Goal: Book appointment/travel/reservation

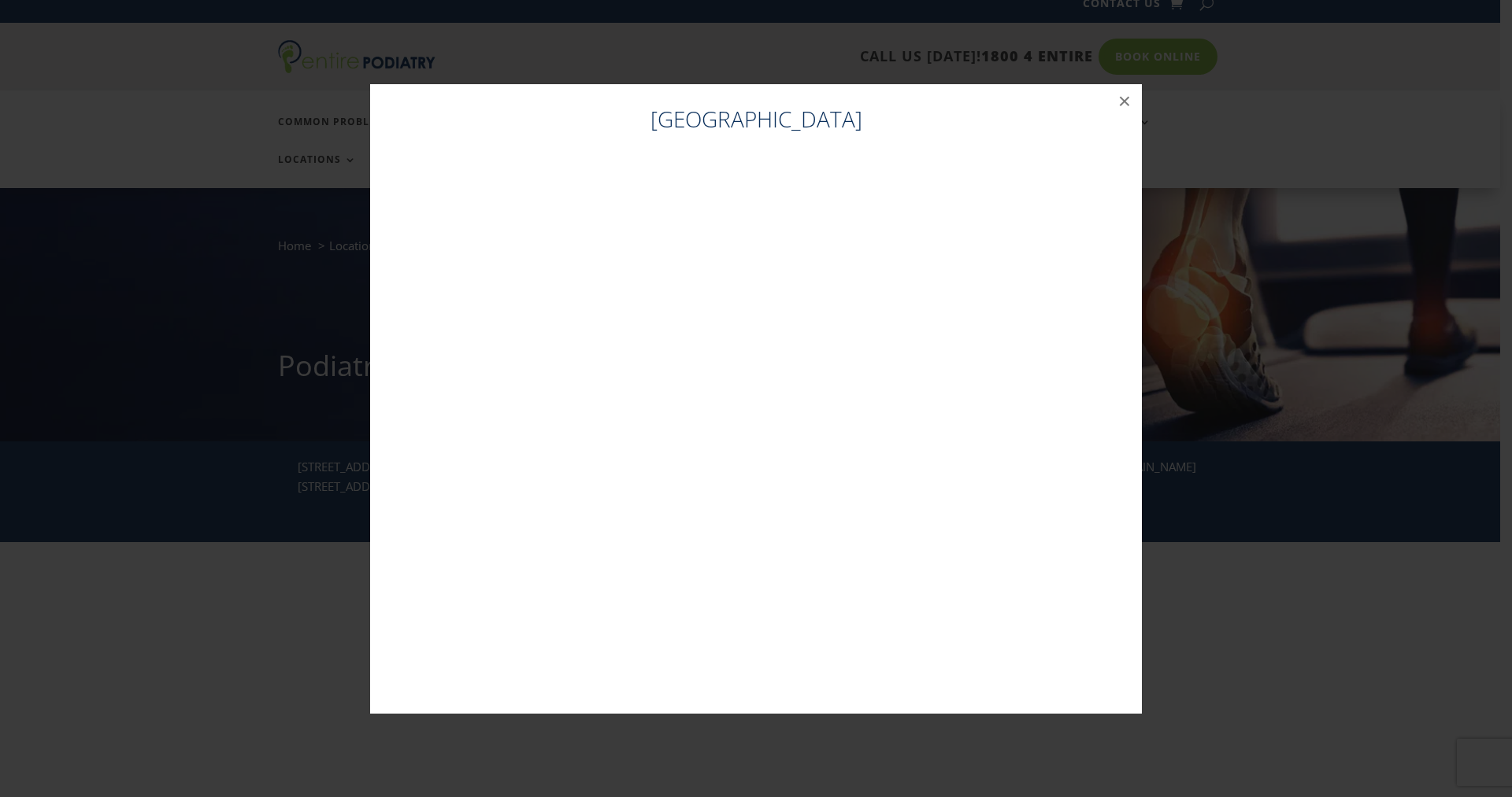
scroll to position [16, 0]
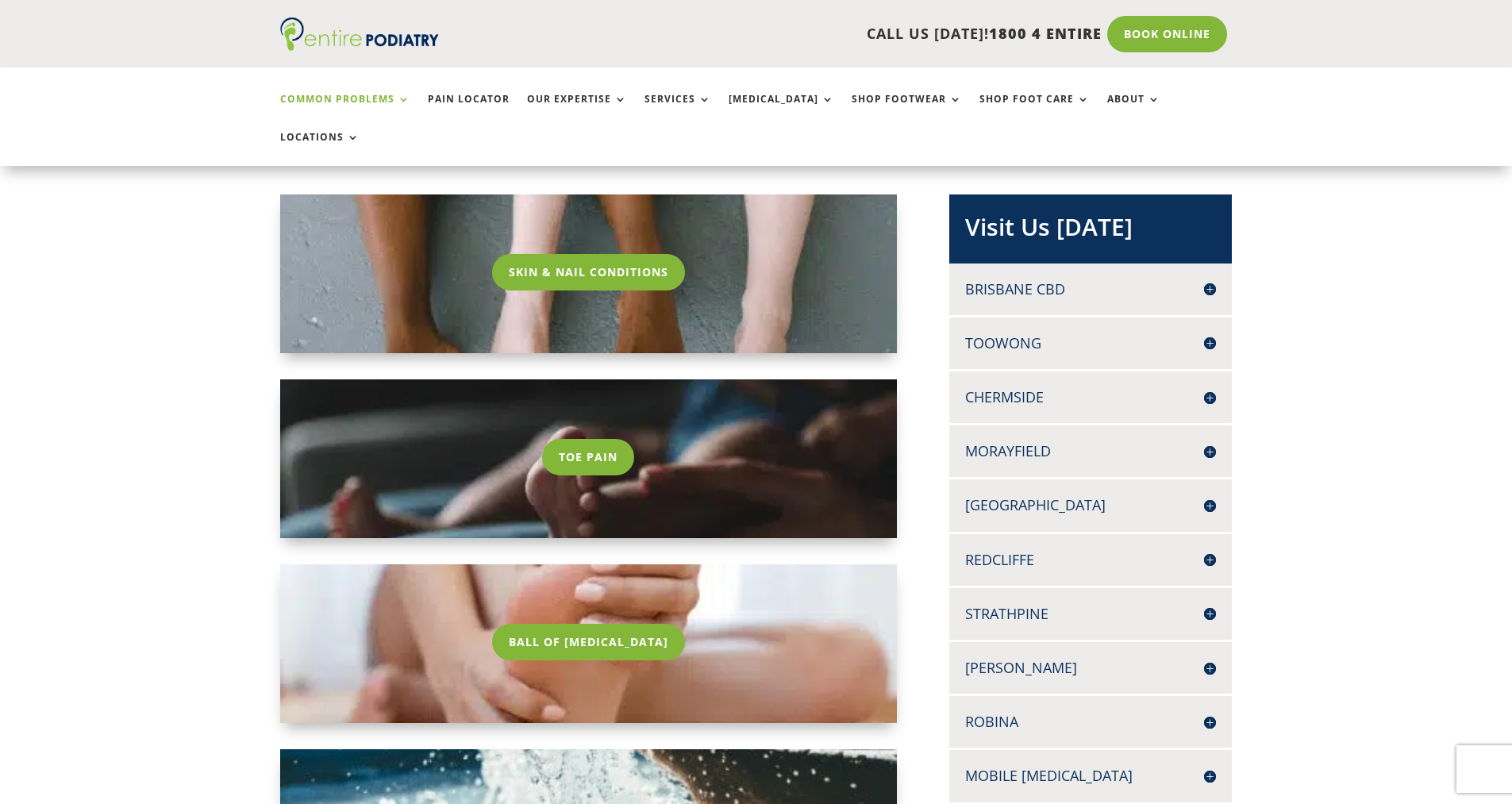
scroll to position [318, 0]
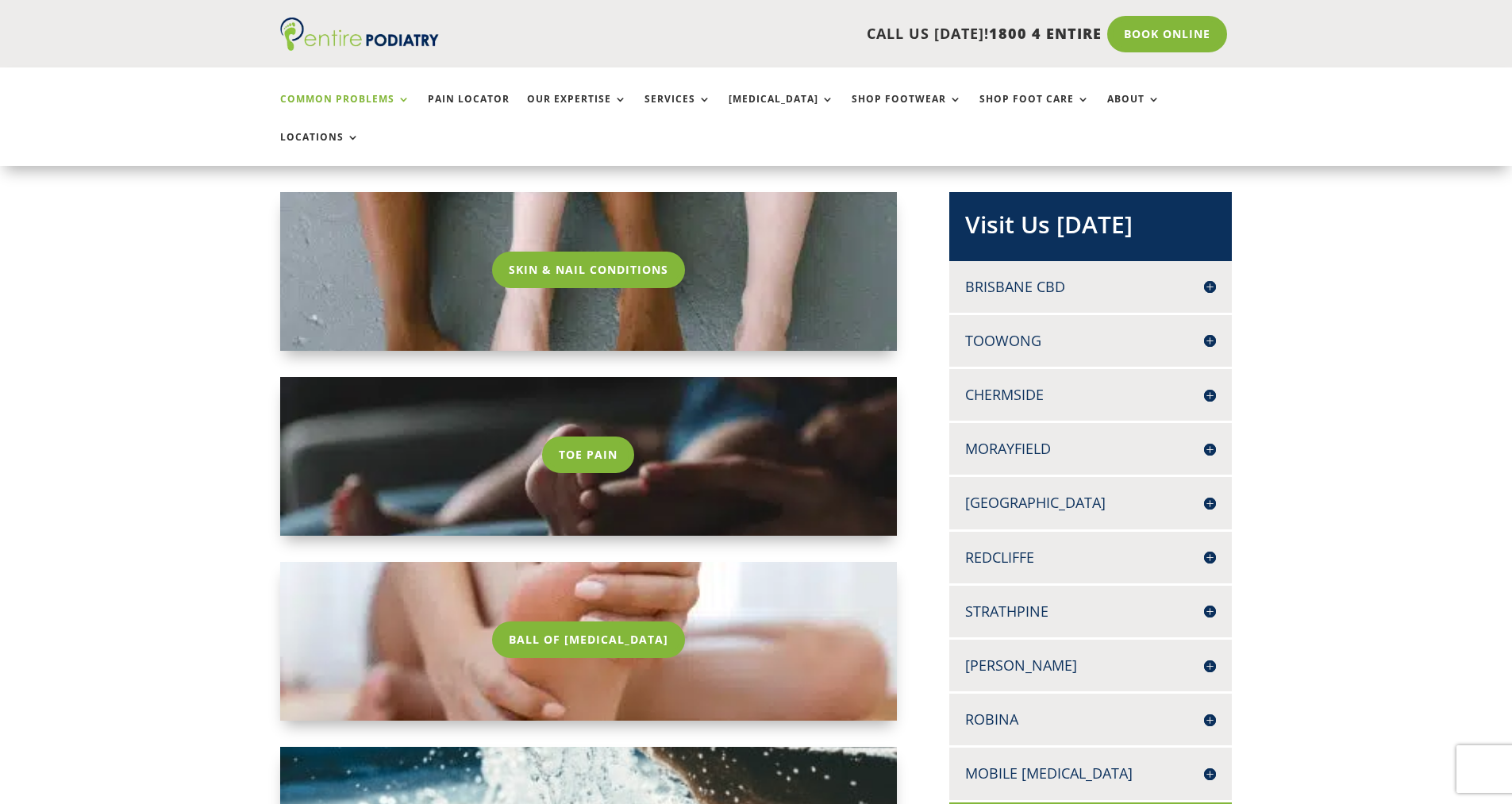
click at [1097, 493] on h4 "[GEOGRAPHIC_DATA]" at bounding box center [1090, 503] width 250 height 20
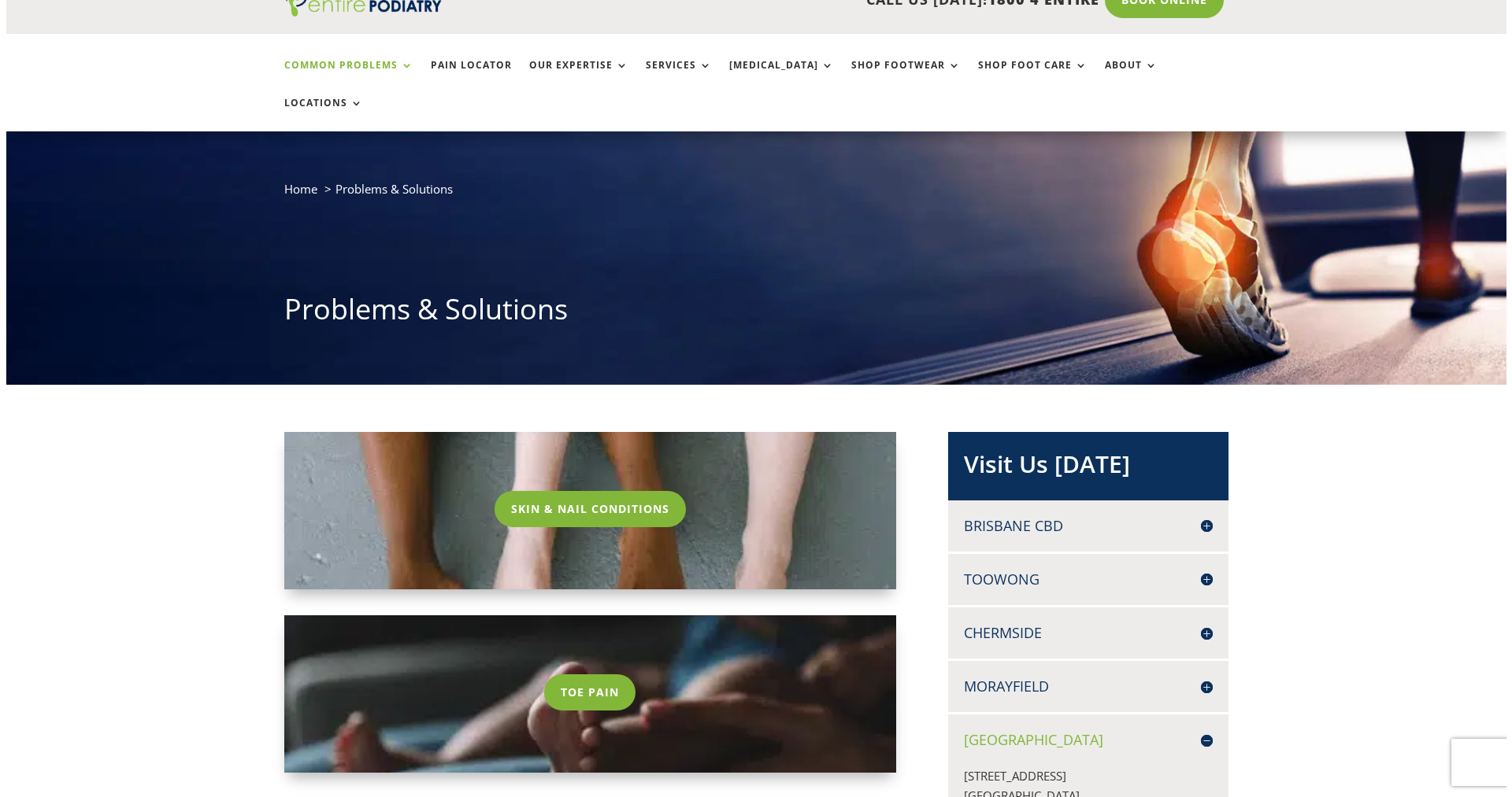
scroll to position [0, 0]
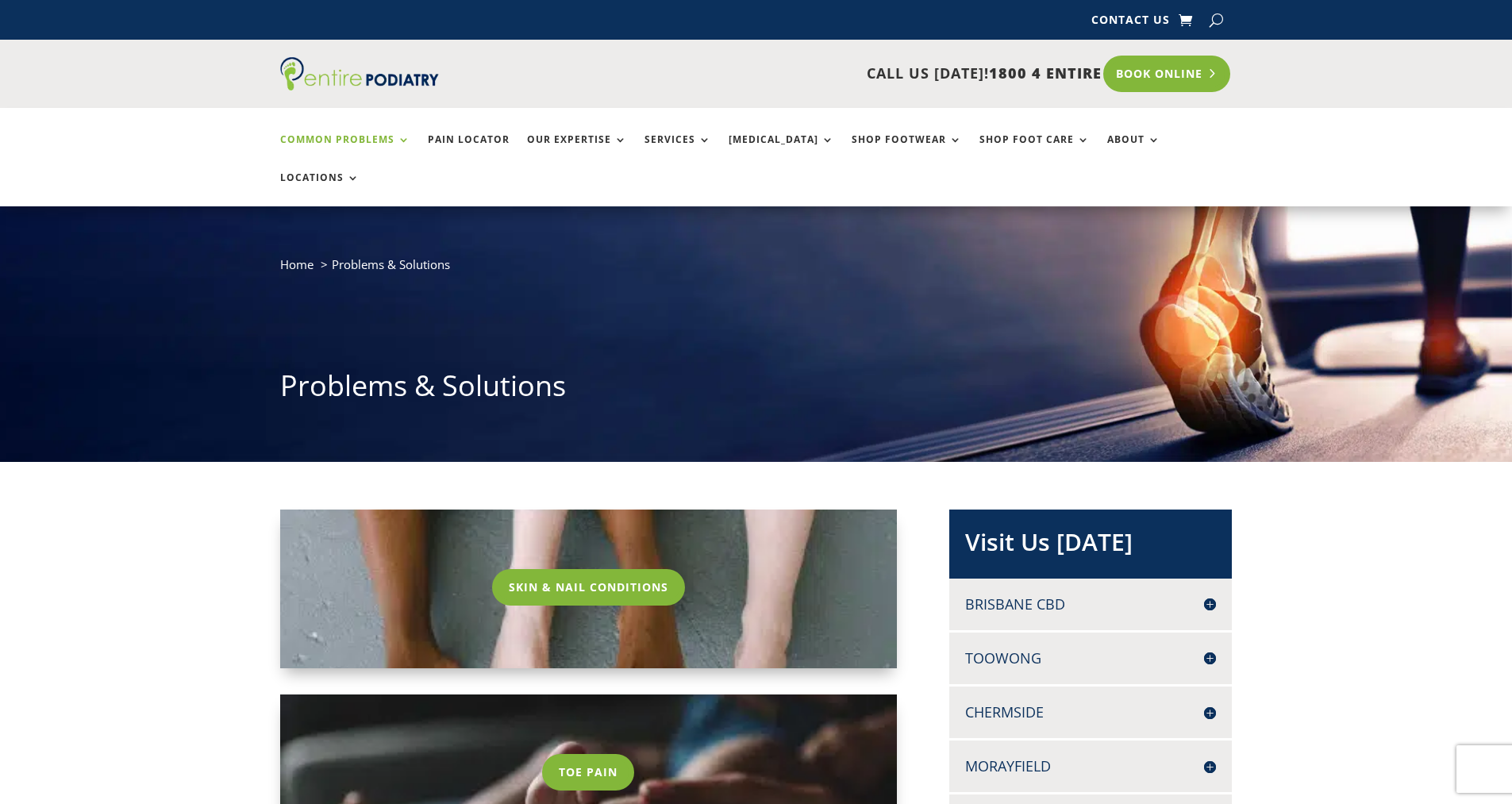
click at [1124, 78] on link "Book Online" at bounding box center [1166, 74] width 128 height 36
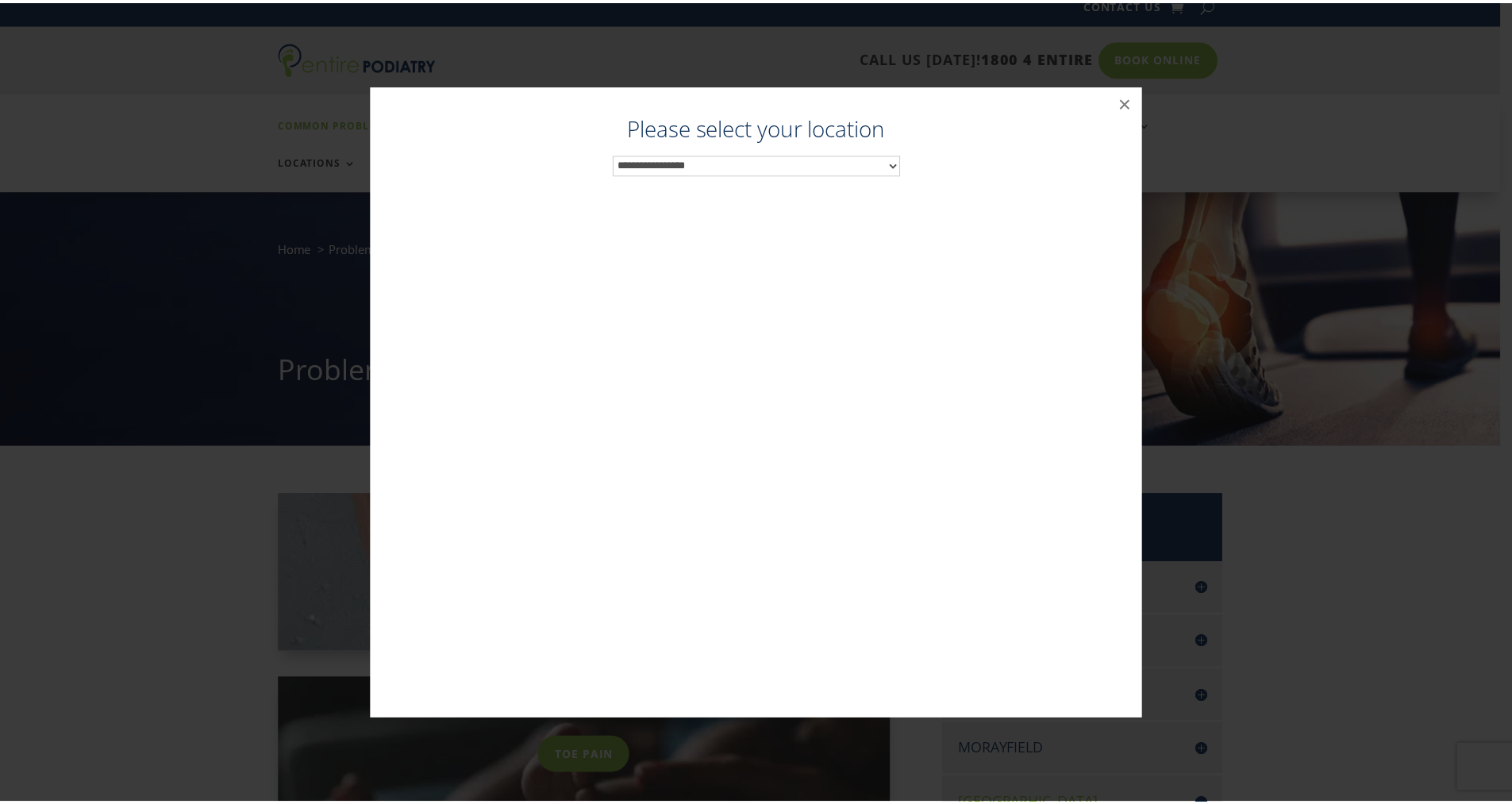
scroll to position [16, 0]
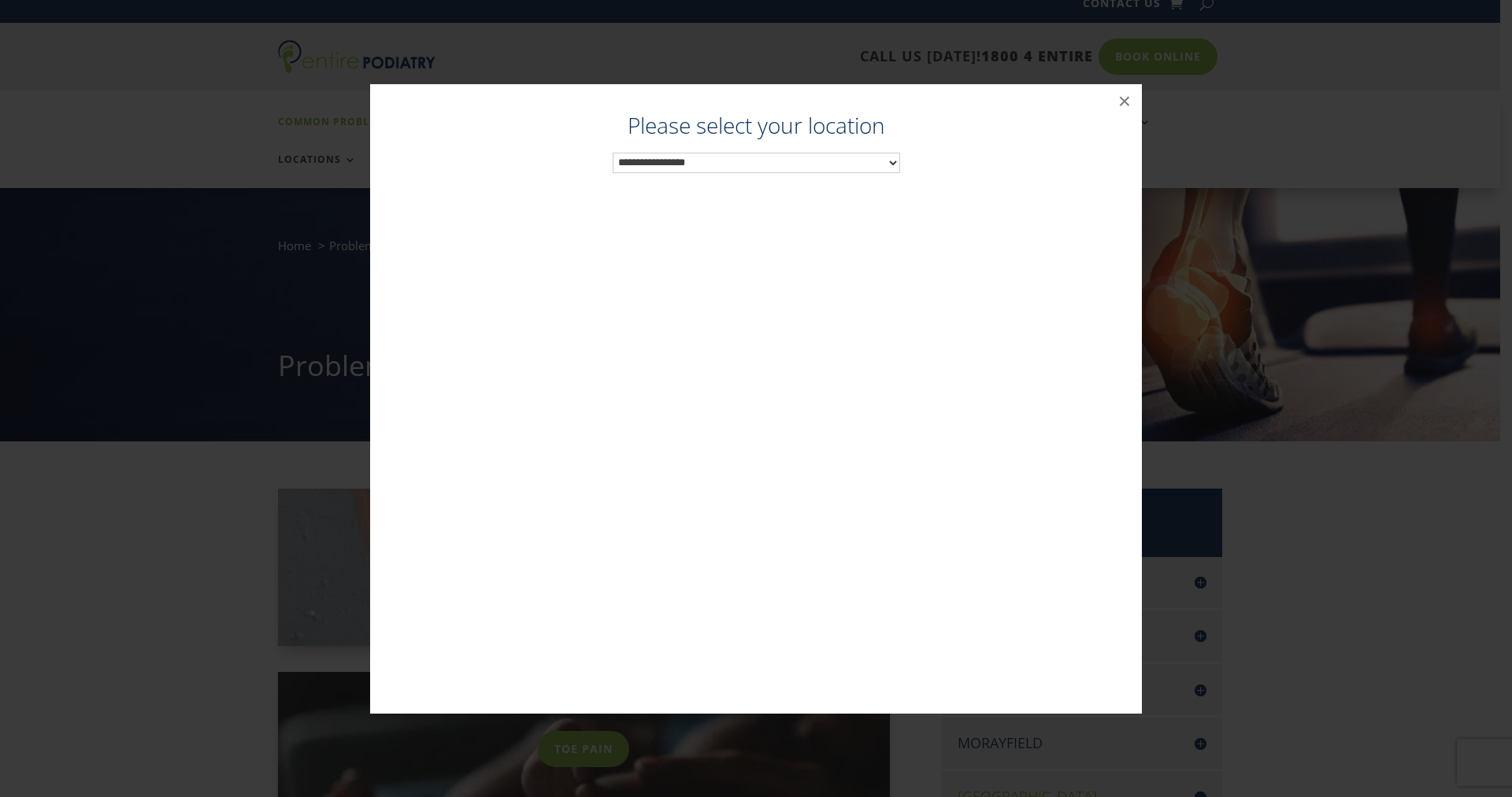
click at [860, 170] on select "**********" at bounding box center [756, 163] width 287 height 21
click at [720, 43] on div "Podiatrist North Lakes ×" at bounding box center [756, 398] width 1512 height 797
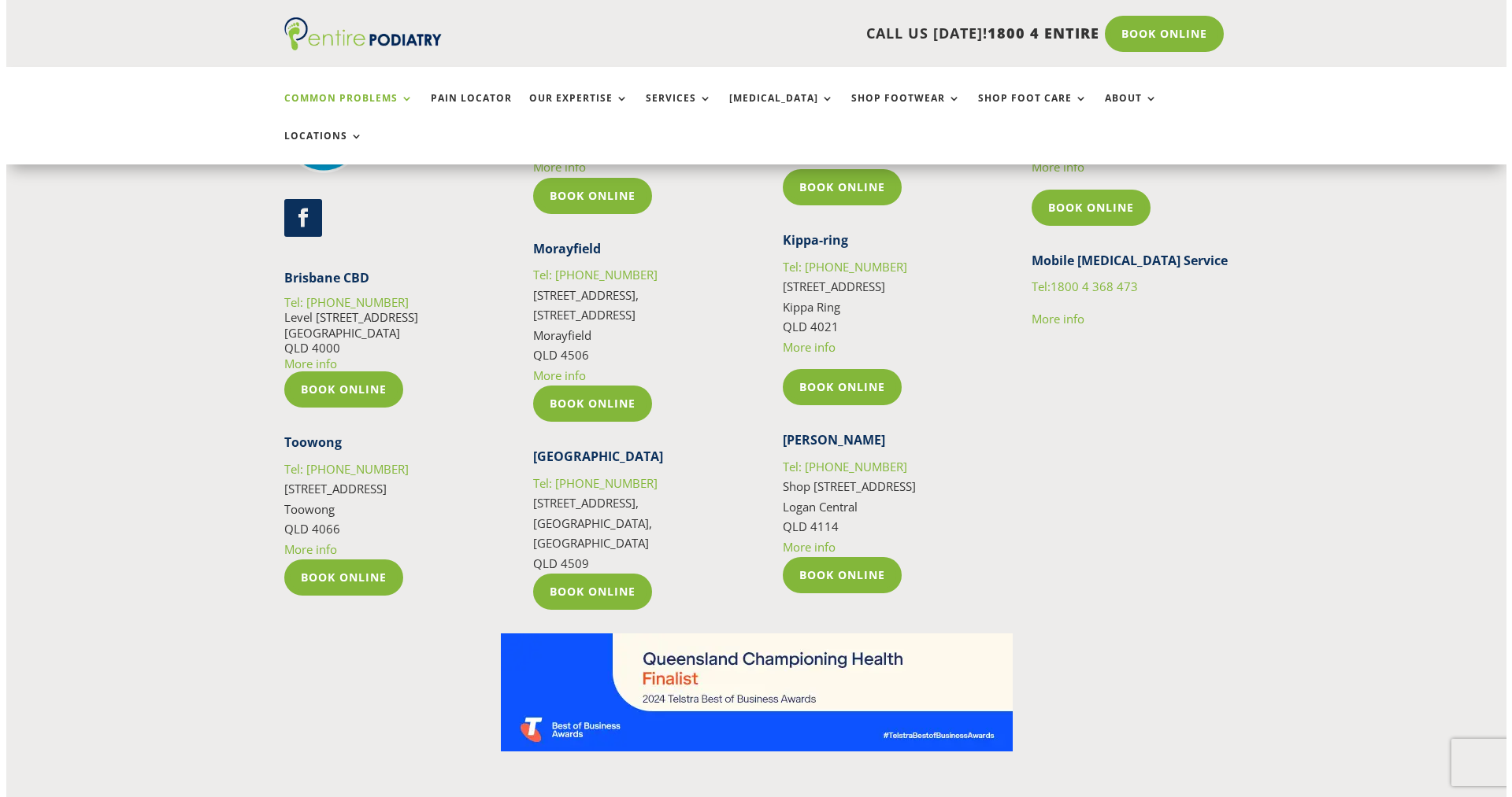
scroll to position [3967, 0]
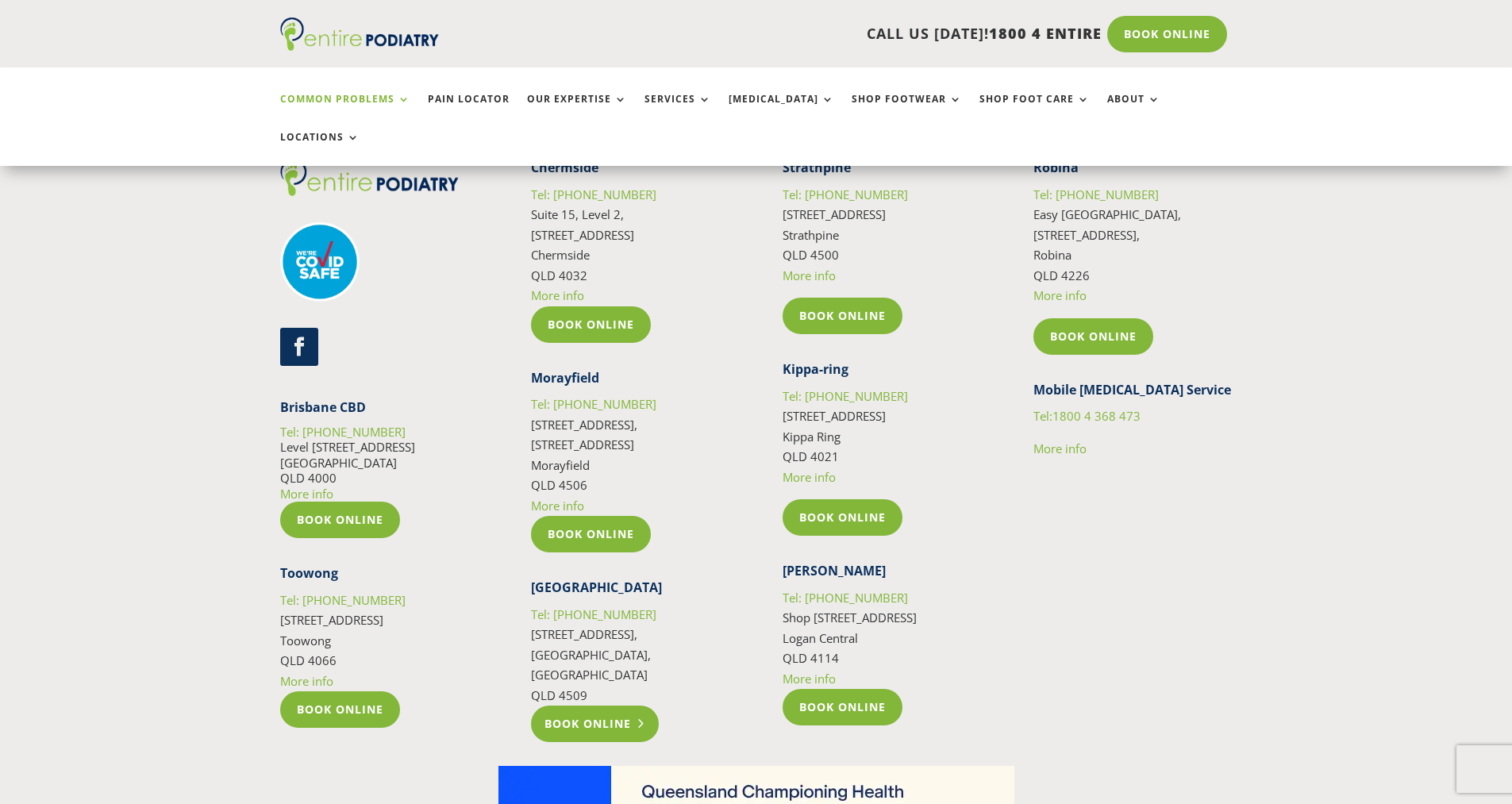
click at [593, 706] on link "Book Online" at bounding box center [594, 724] width 128 height 36
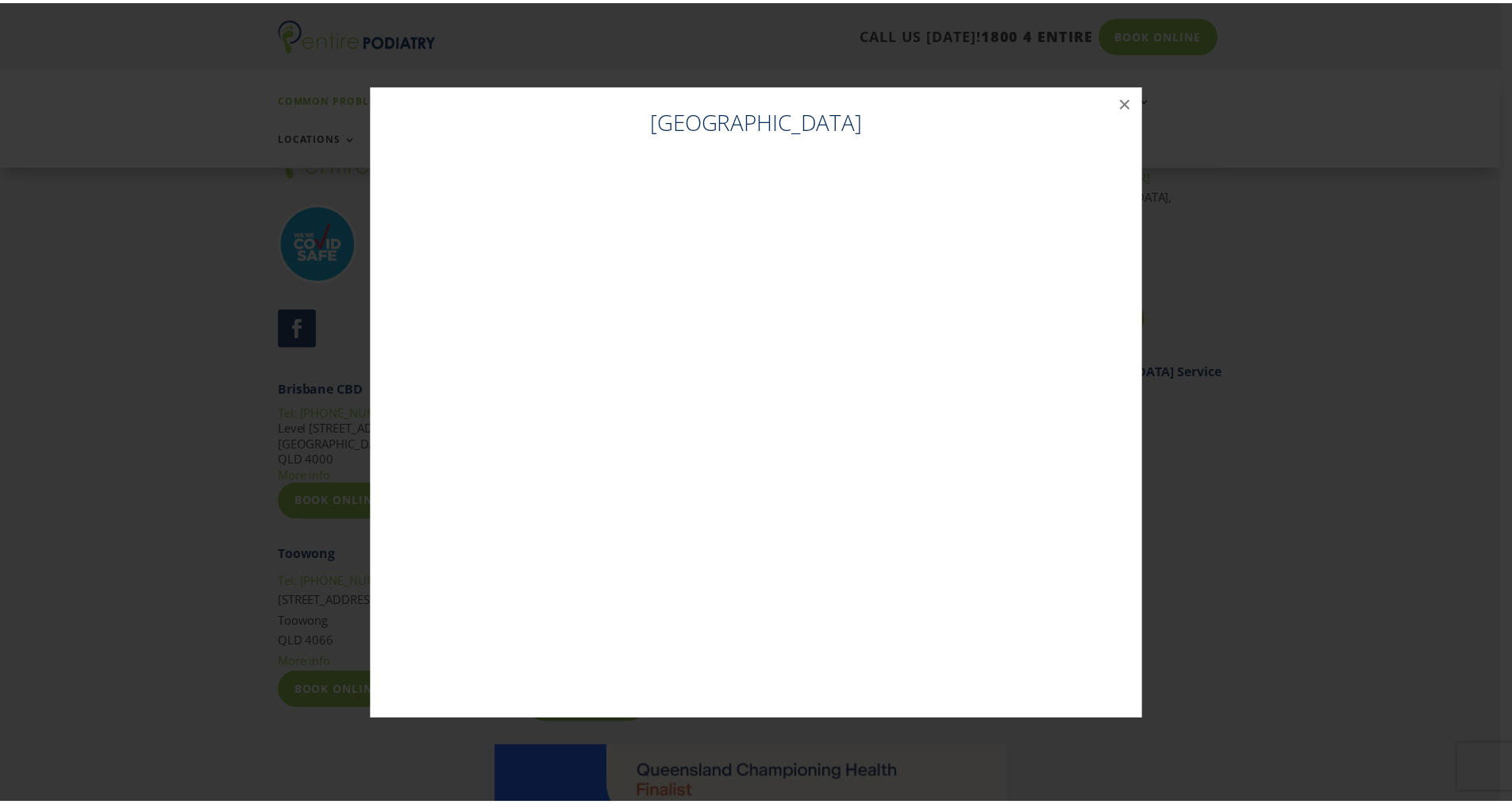
scroll to position [4026, 0]
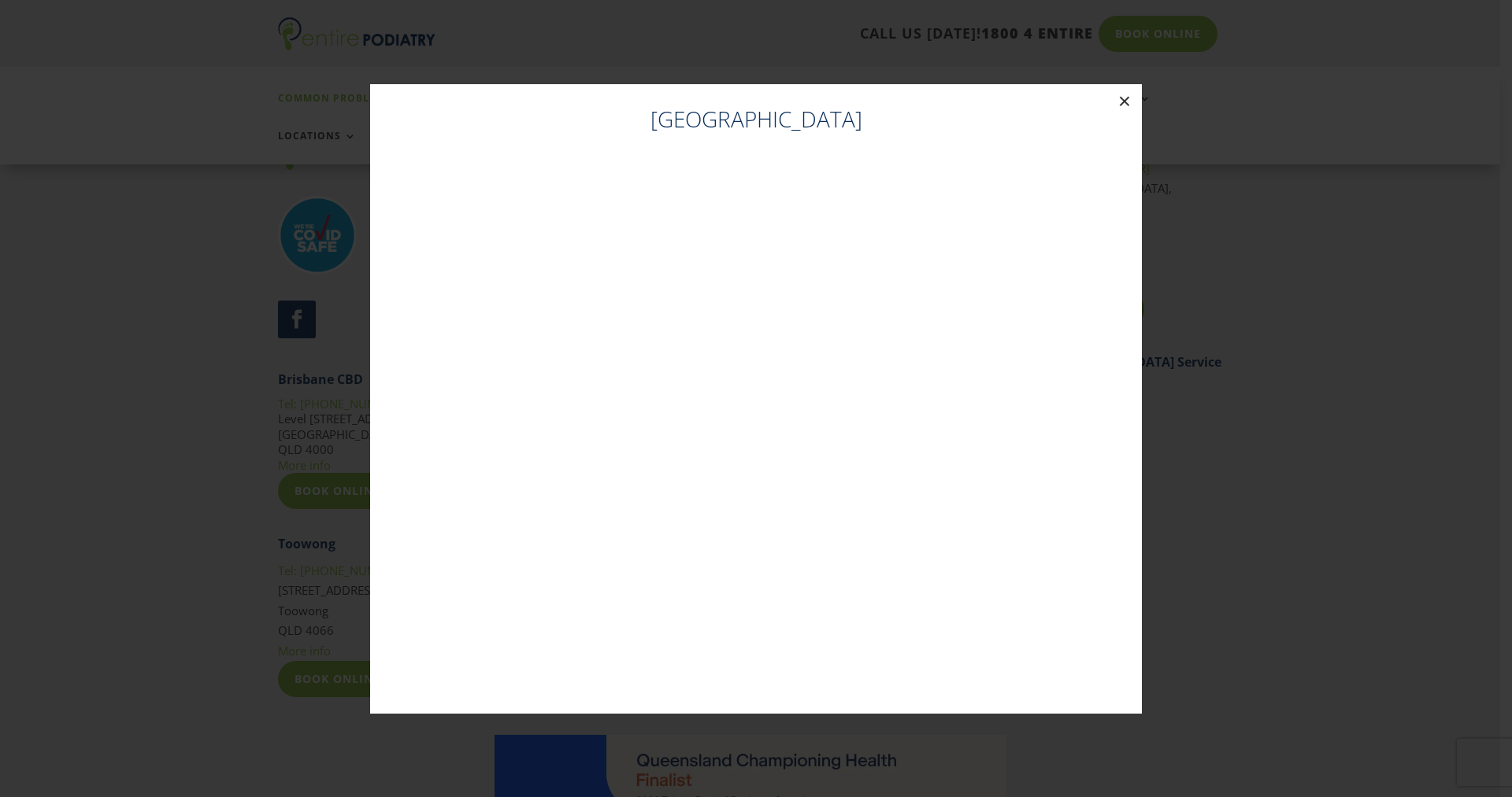
click at [1122, 102] on button "×" at bounding box center [1124, 102] width 34 height 34
